Goal: Information Seeking & Learning: Learn about a topic

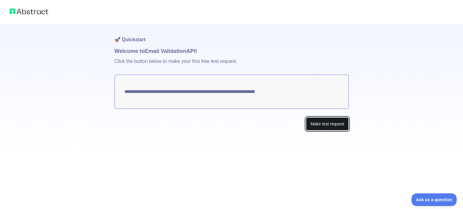
click at [323, 125] on button "Make test request" at bounding box center [327, 124] width 42 height 14
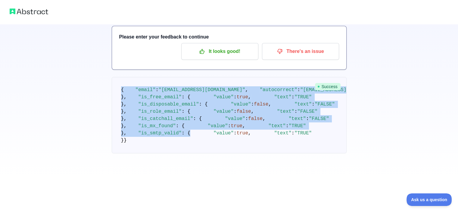
scroll to position [190, 0]
drag, startPoint x: 122, startPoint y: 113, endPoint x: 212, endPoint y: 176, distance: 110.0
click at [212, 154] on pre "{ "email" : "[EMAIL_ADDRESS][DOMAIN_NAME]" , "autocorrect" : "[EMAIL_ADDRESS][D…" at bounding box center [229, 115] width 235 height 77
copy code "{ "email" : "[EMAIL_ADDRESS][DOMAIN_NAME]" , "autocorrect" : "[EMAIL_ADDRESS][D…"
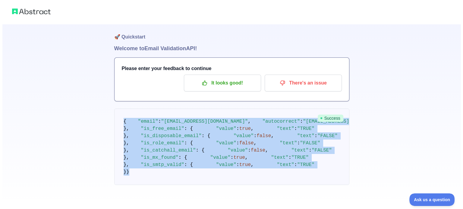
scroll to position [0, 0]
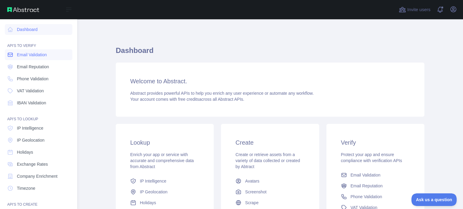
click at [26, 55] on span "Email Validation" at bounding box center [32, 55] width 30 height 6
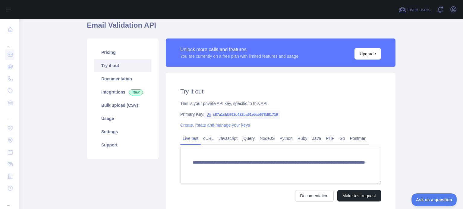
scroll to position [25, 0]
click at [222, 137] on link "Javascript" at bounding box center [228, 139] width 24 height 10
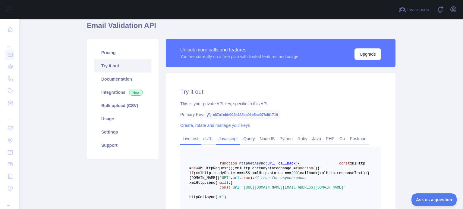
click at [194, 140] on link "Live test" at bounding box center [190, 139] width 20 height 10
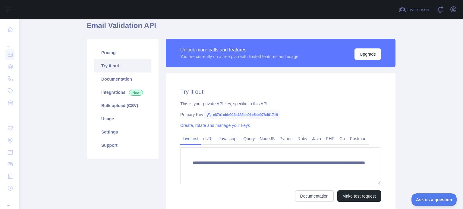
scroll to position [0, 0]
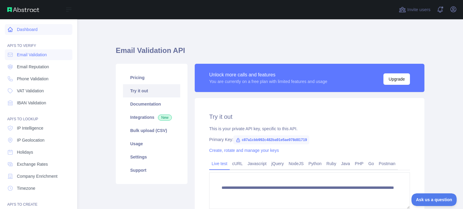
click at [43, 29] on link "Dashboard" at bounding box center [38, 29] width 67 height 11
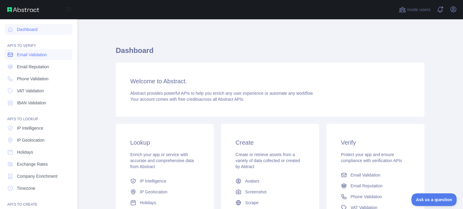
click at [20, 57] on span "Email Validation" at bounding box center [32, 55] width 30 height 6
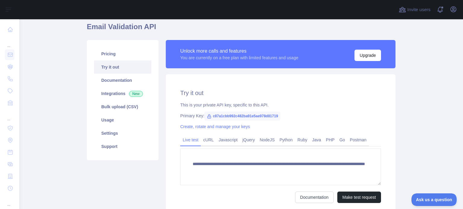
scroll to position [23, 0]
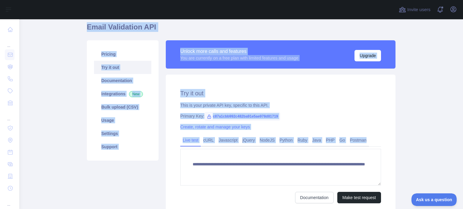
drag, startPoint x: 77, startPoint y: 30, endPoint x: 347, endPoint y: 174, distance: 306.1
click at [347, 174] on main "**********" at bounding box center [240, 114] width 443 height 190
copy div "Email Validation API Pricing Try it out Documentation Integrations New Bulk upl…"
click at [277, 109] on div "**********" at bounding box center [281, 146] width 230 height 143
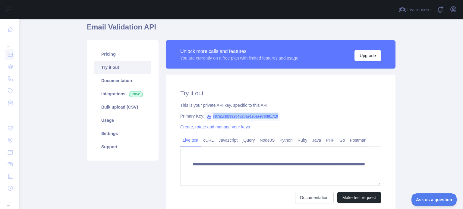
drag, startPoint x: 275, startPoint y: 117, endPoint x: 208, endPoint y: 117, distance: 66.9
click at [208, 117] on span "c87a1cbb992c482ba91e5ae978d81719" at bounding box center [242, 116] width 76 height 9
copy span "c87a1cbb992c482ba91e5ae978d81719"
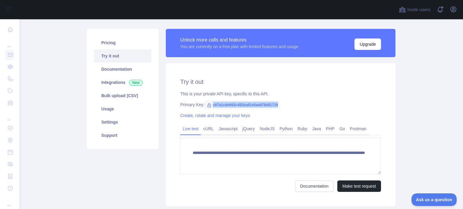
scroll to position [36, 0]
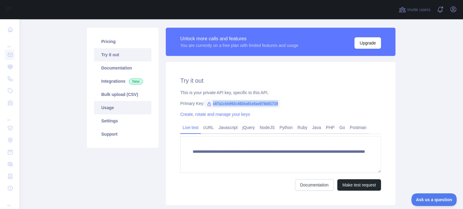
click at [136, 106] on link "Usage" at bounding box center [122, 107] width 57 height 13
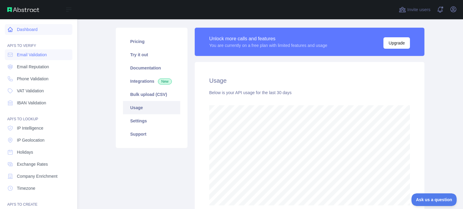
scroll to position [301047, 300857]
click at [41, 80] on span "Phone Validation" at bounding box center [33, 79] width 32 height 6
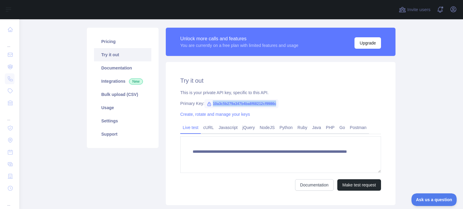
drag, startPoint x: 272, startPoint y: 103, endPoint x: 209, endPoint y: 103, distance: 63.3
click at [209, 103] on span "10a3c5b279a347b4ba8f68212cf9986c" at bounding box center [241, 103] width 74 height 9
copy span "10a3c5b279a347b4ba8f68212cf9986c"
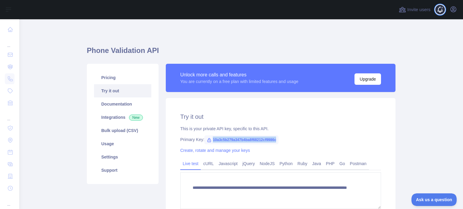
click at [439, 8] on span at bounding box center [442, 9] width 12 height 19
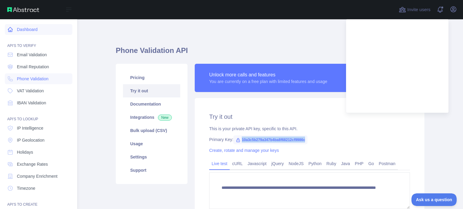
click at [19, 30] on link "Dashboard" at bounding box center [38, 29] width 67 height 11
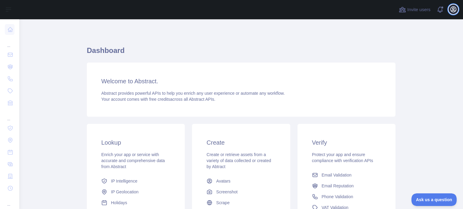
click at [456, 7] on icon "button" at bounding box center [452, 9] width 7 height 7
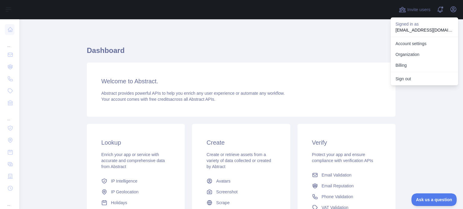
click at [349, 51] on h1 "Dashboard" at bounding box center [241, 53] width 308 height 14
